Goal: Find specific page/section: Find specific page/section

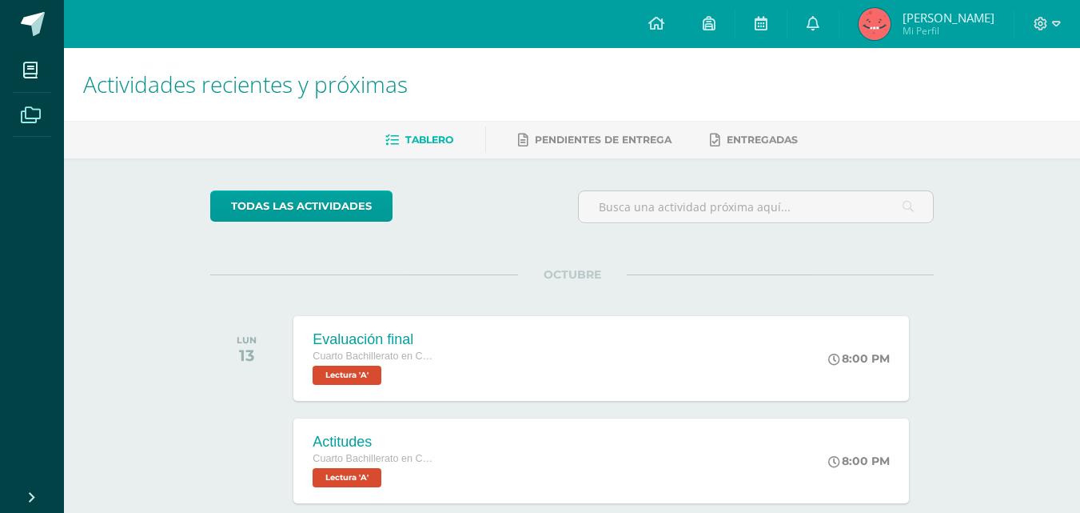
click at [38, 121] on icon at bounding box center [31, 115] width 20 height 16
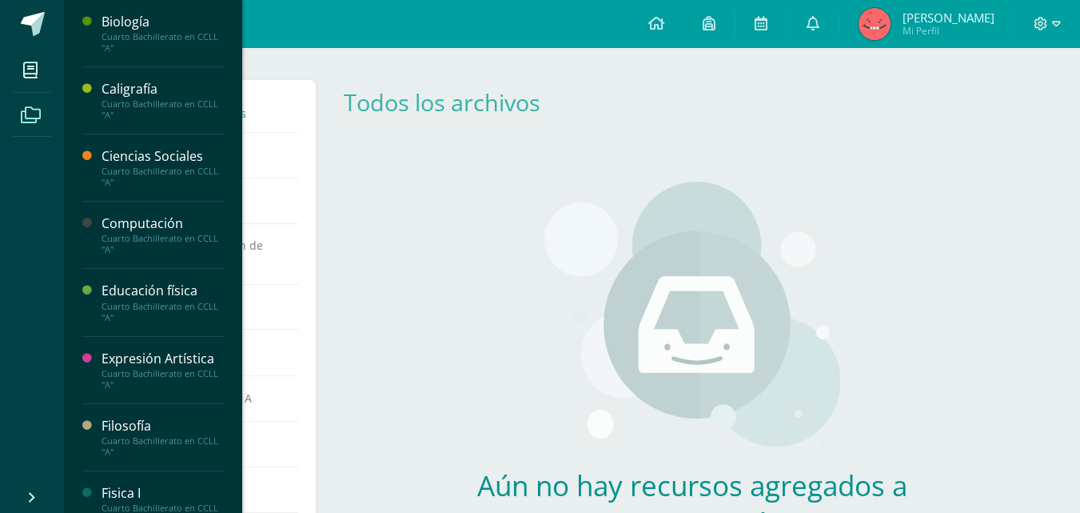
scroll to position [753, 0]
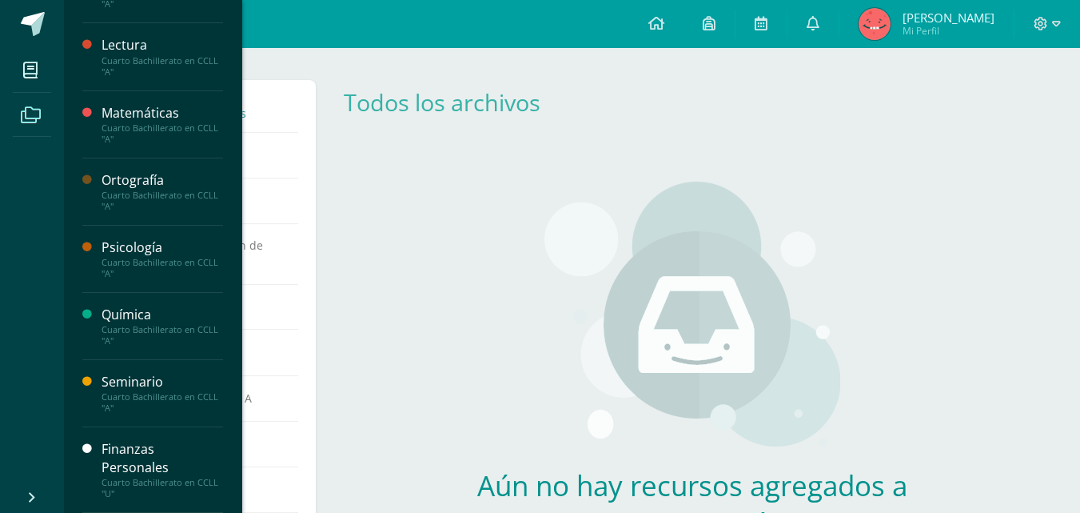
click at [140, 464] on div "Finanzas Personales" at bounding box center [163, 458] width 122 height 37
